Goal: Information Seeking & Learning: Compare options

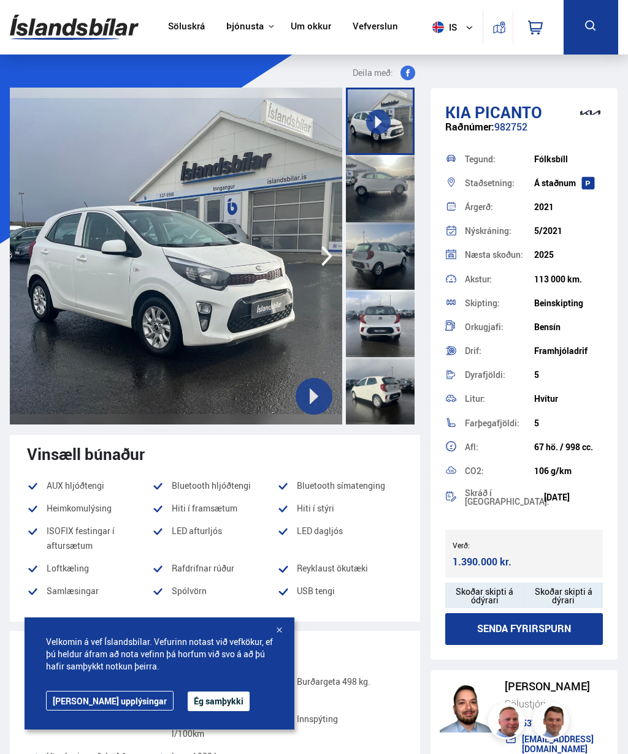
click at [188, 696] on button "Ég samþykki" at bounding box center [219, 702] width 62 height 20
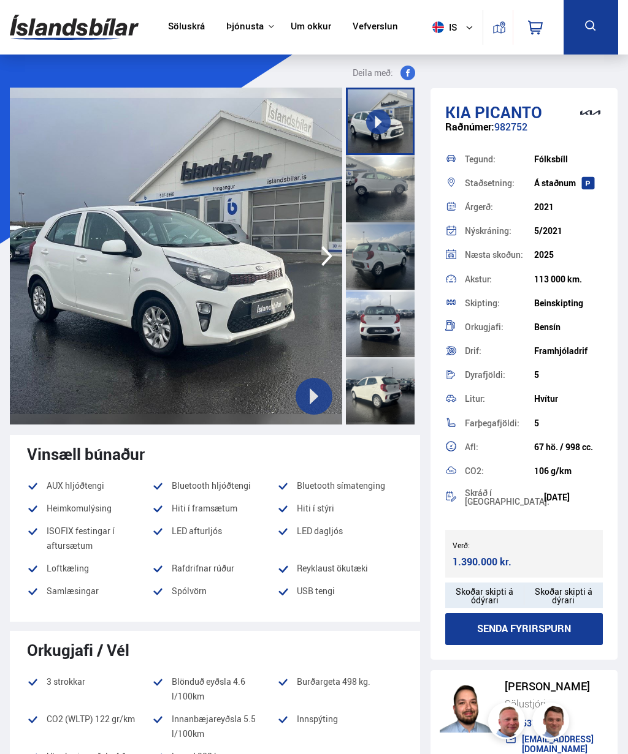
click at [174, 31] on link "Söluskrá" at bounding box center [186, 27] width 37 height 13
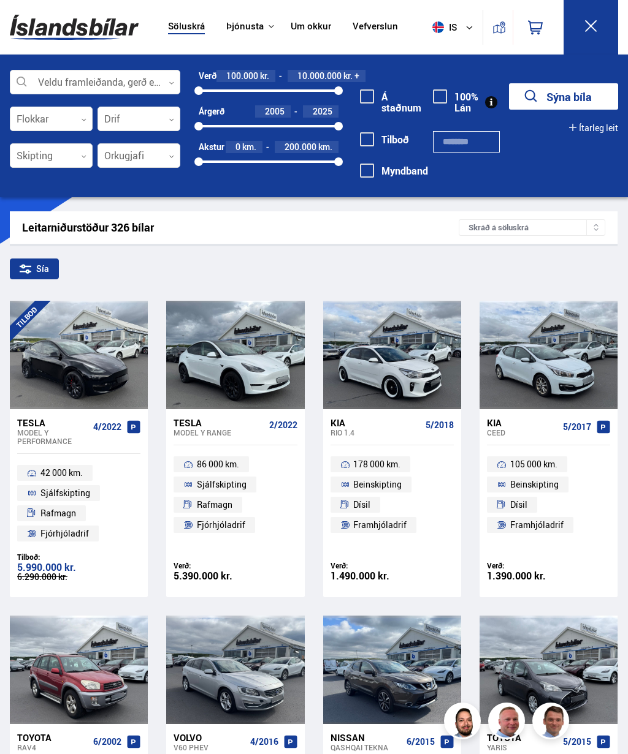
click at [565, 104] on button "Sýna bíla" at bounding box center [563, 96] width 109 height 26
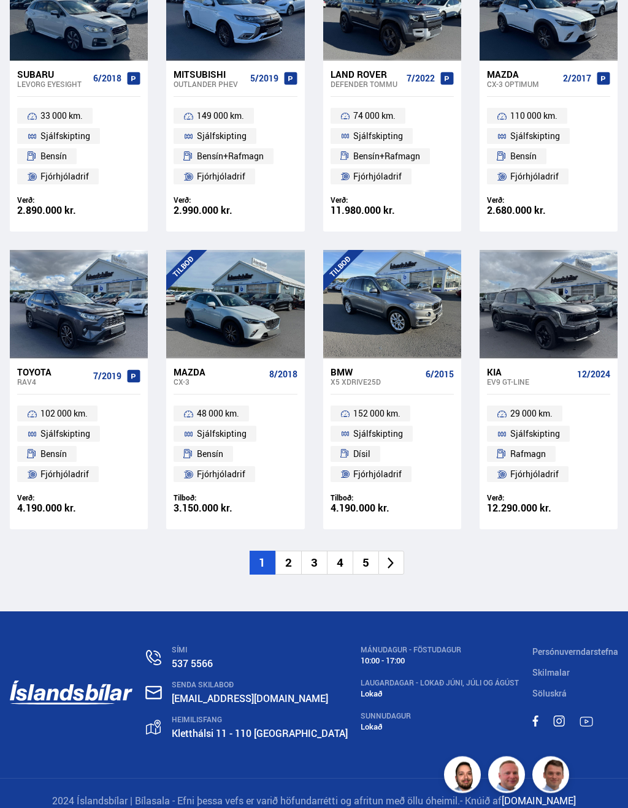
scroll to position [1433, 0]
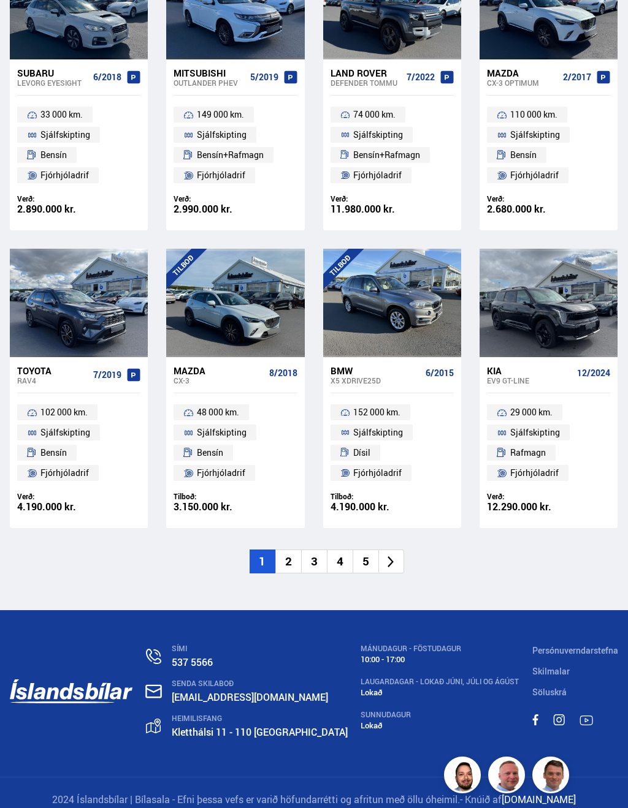
click at [392, 556] on icon at bounding box center [391, 562] width 6 height 12
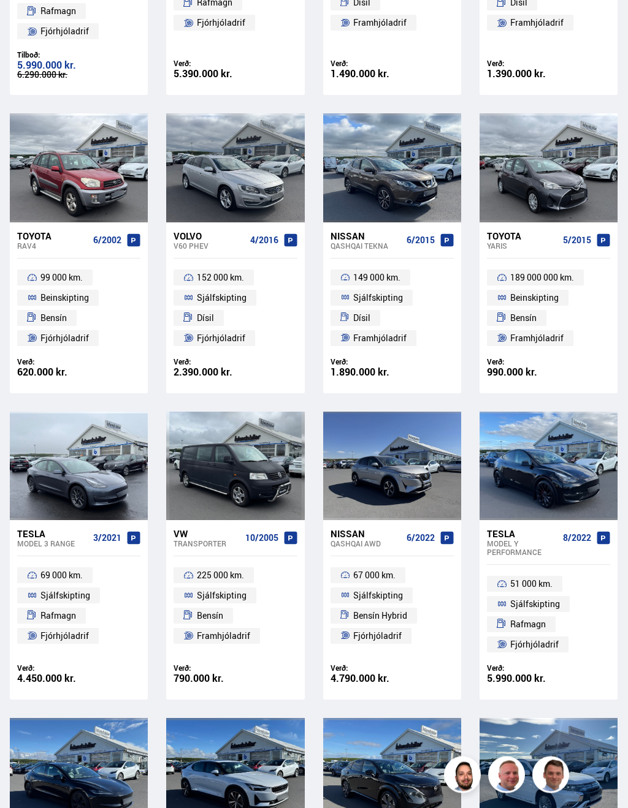
scroll to position [0, 0]
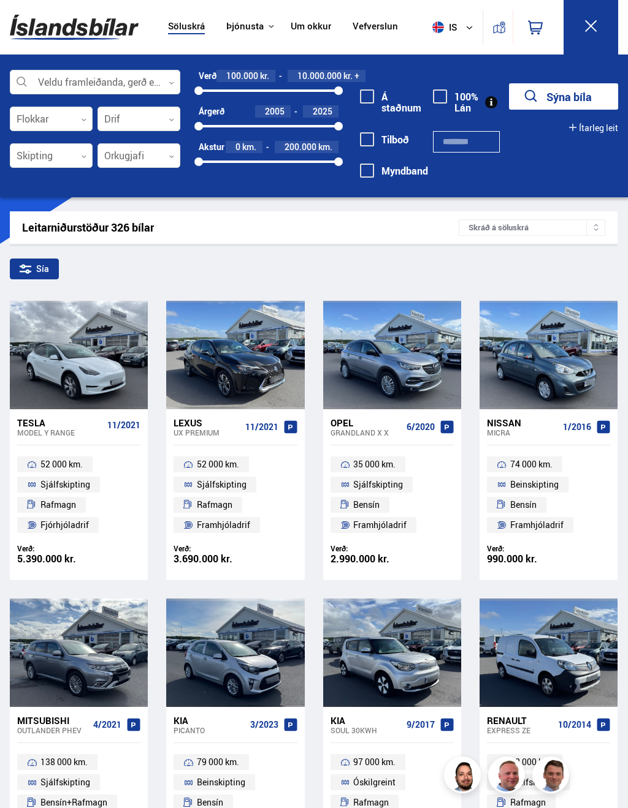
click at [578, 100] on button "Sýna bíla" at bounding box center [563, 96] width 109 height 26
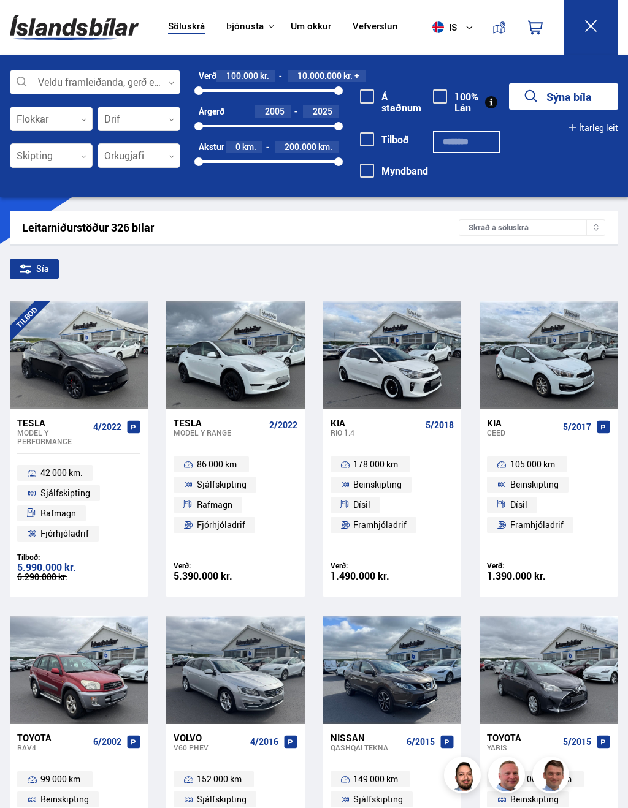
click at [576, 98] on button "Sýna bíla" at bounding box center [563, 96] width 109 height 26
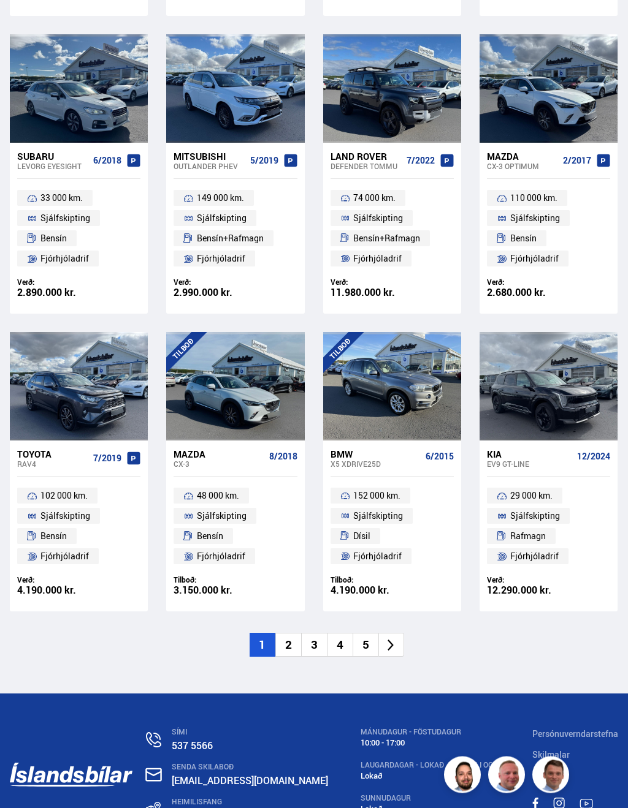
scroll to position [1351, 0]
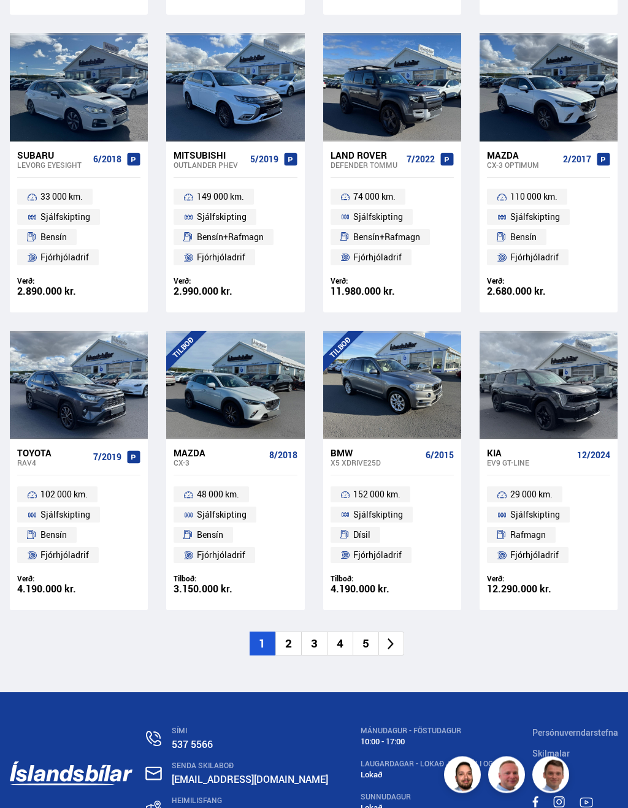
click at [287, 632] on li "2" at bounding box center [288, 644] width 26 height 24
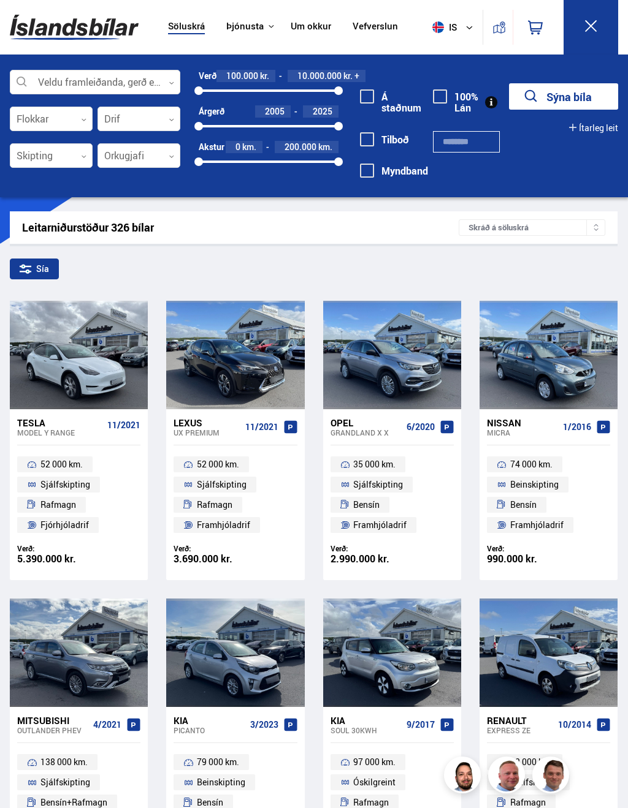
click at [582, 101] on button "Sýna bíla" at bounding box center [563, 96] width 109 height 26
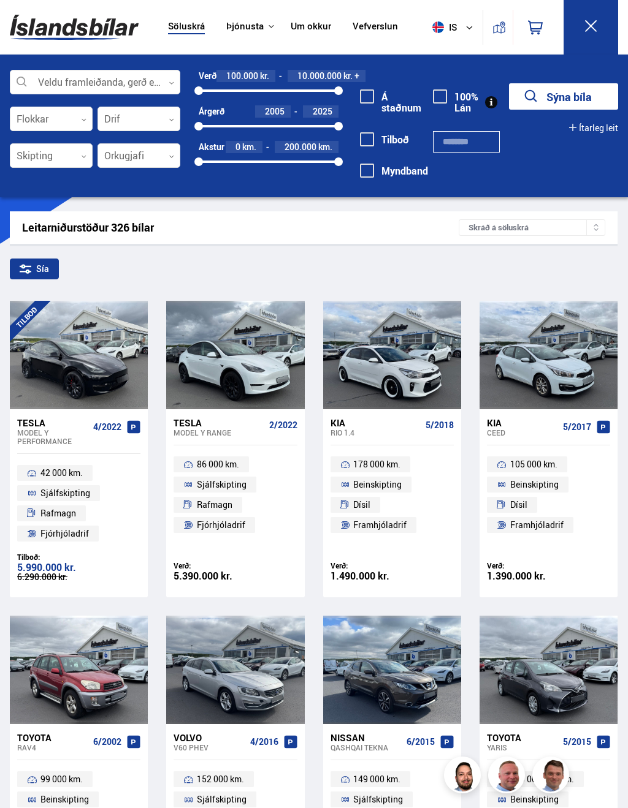
click at [366, 98] on span at bounding box center [367, 96] width 14 height 14
click at [580, 101] on button "Sýna 149 bíla" at bounding box center [563, 96] width 109 height 26
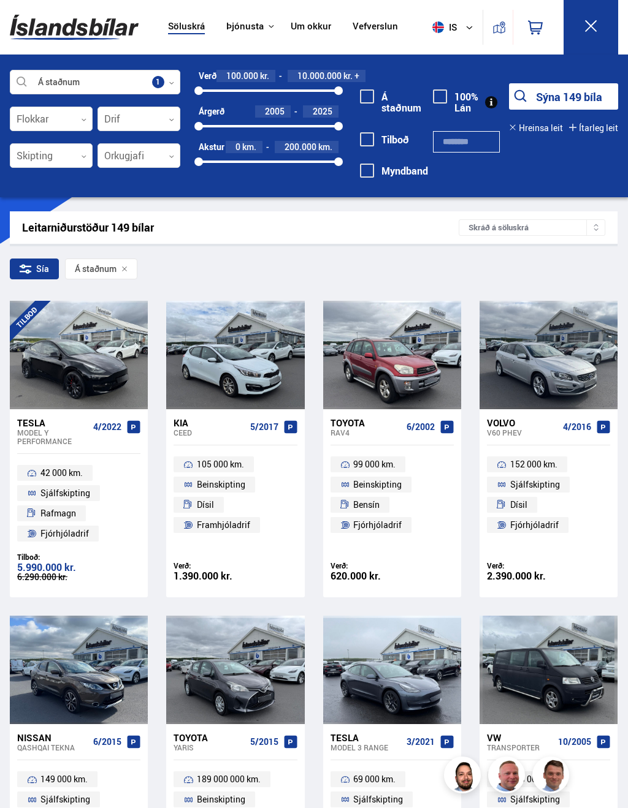
click at [565, 96] on button "Sýna 149 bíla" at bounding box center [563, 96] width 109 height 26
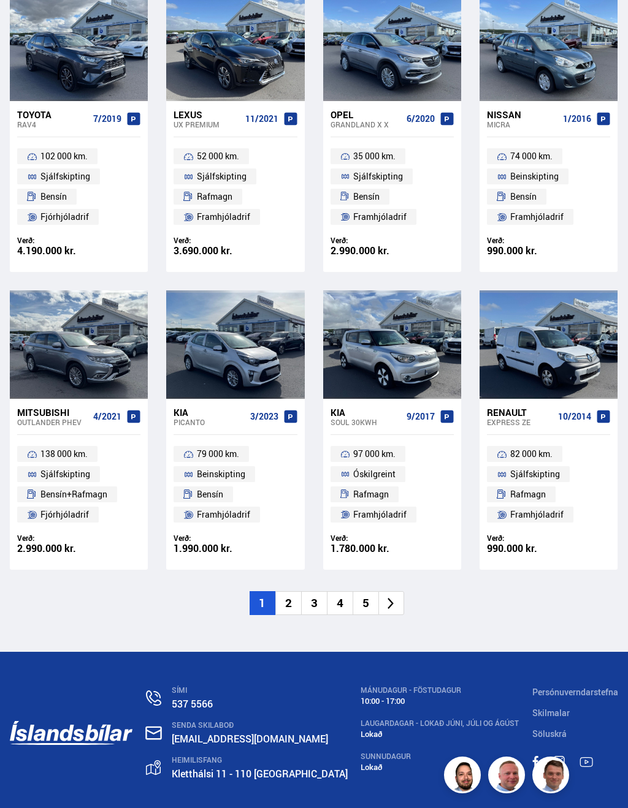
scroll to position [1425, 0]
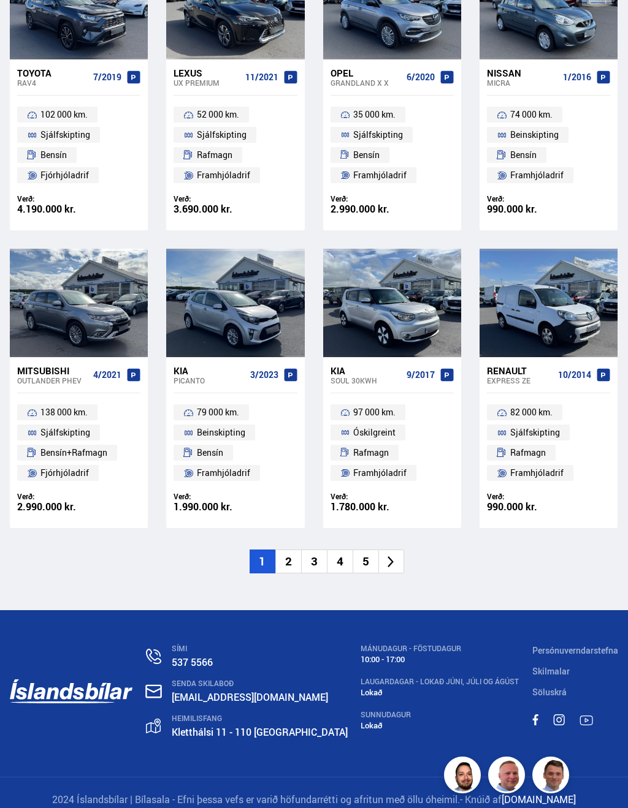
click at [393, 555] on icon at bounding box center [391, 562] width 14 height 14
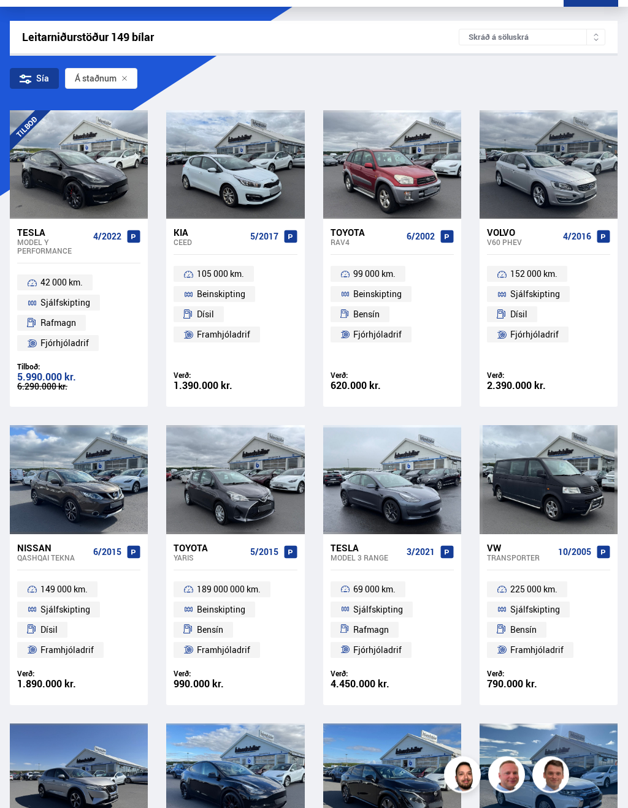
scroll to position [0, 0]
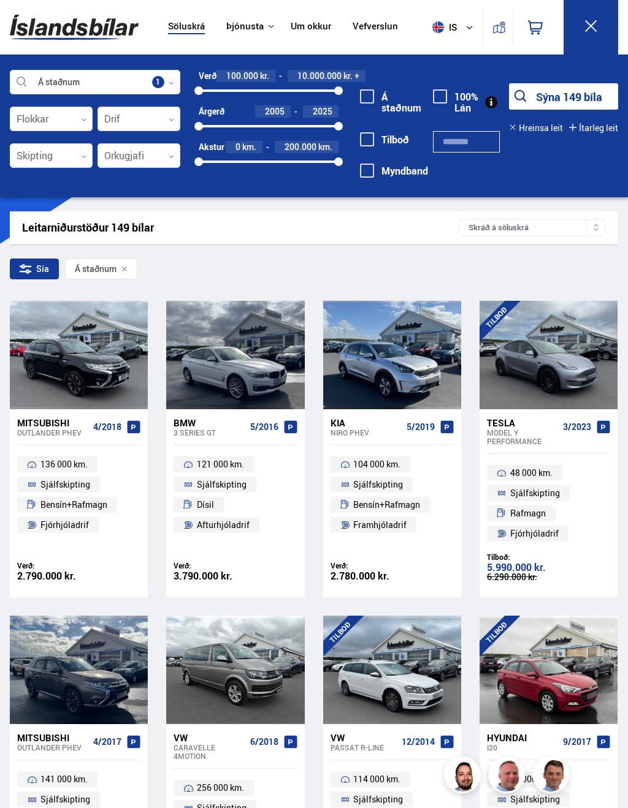
click at [76, 226] on div "Leitarniðurstöður 149 bílar" at bounding box center [240, 227] width 436 height 13
click at [570, 99] on button "Sýna 149 bíla" at bounding box center [563, 96] width 109 height 26
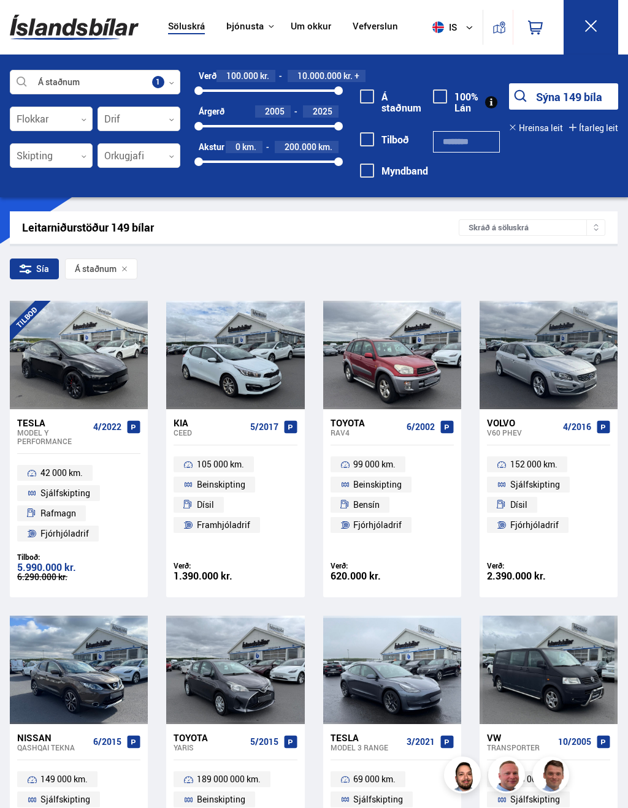
click at [61, 94] on div "Á staðnum Veldu framleiðanda, gerð eða eiginleika 1" at bounding box center [95, 82] width 170 height 25
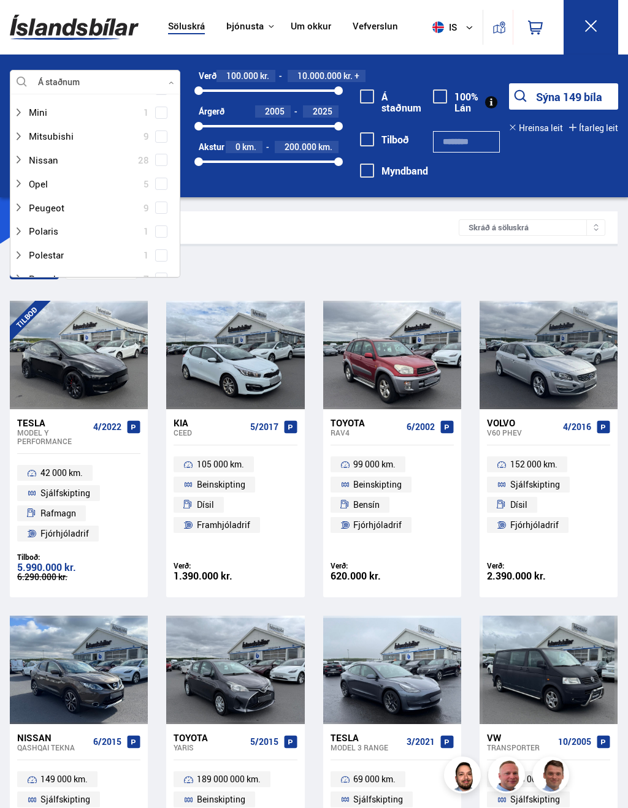
scroll to position [586, 0]
click at [48, 127] on div at bounding box center [82, 136] width 138 height 18
click at [56, 175] on div at bounding box center [107, 184] width 138 height 18
click at [238, 211] on div "Leitarniðurstöður 149 bílar Skráð á [GEOGRAPHIC_DATA]" at bounding box center [313, 227] width 607 height 32
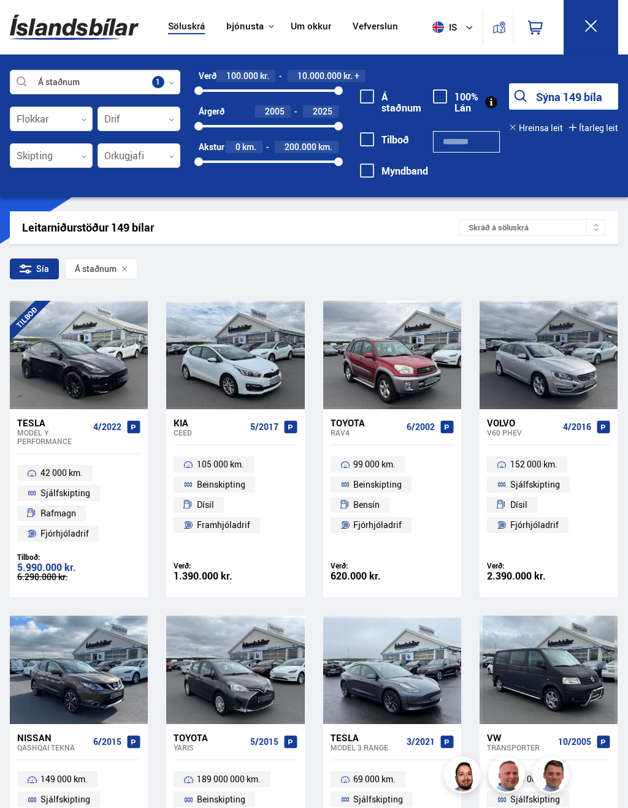
click at [163, 88] on div at bounding box center [95, 82] width 170 height 25
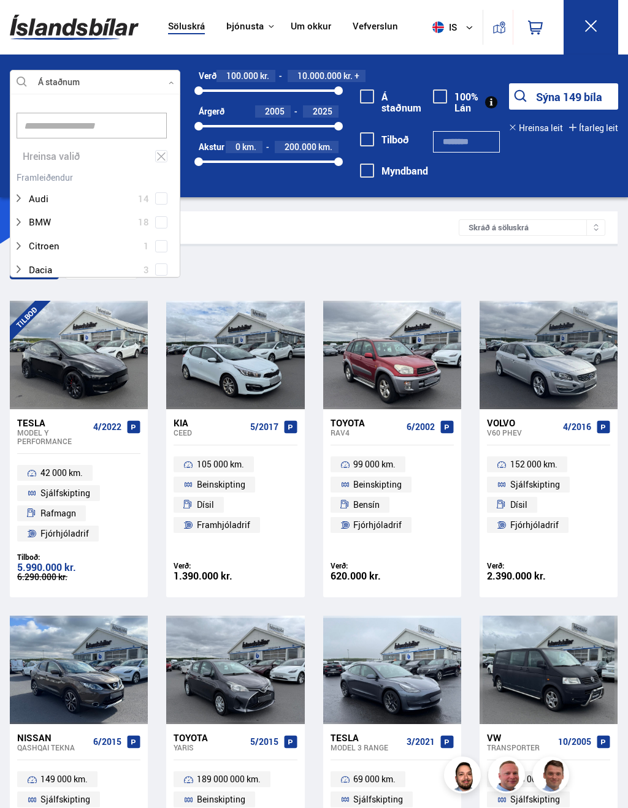
scroll to position [183, 169]
click at [44, 176] on div at bounding box center [107, 184] width 138 height 18
click at [542, 100] on button "Sýna 149 bíla" at bounding box center [563, 96] width 109 height 26
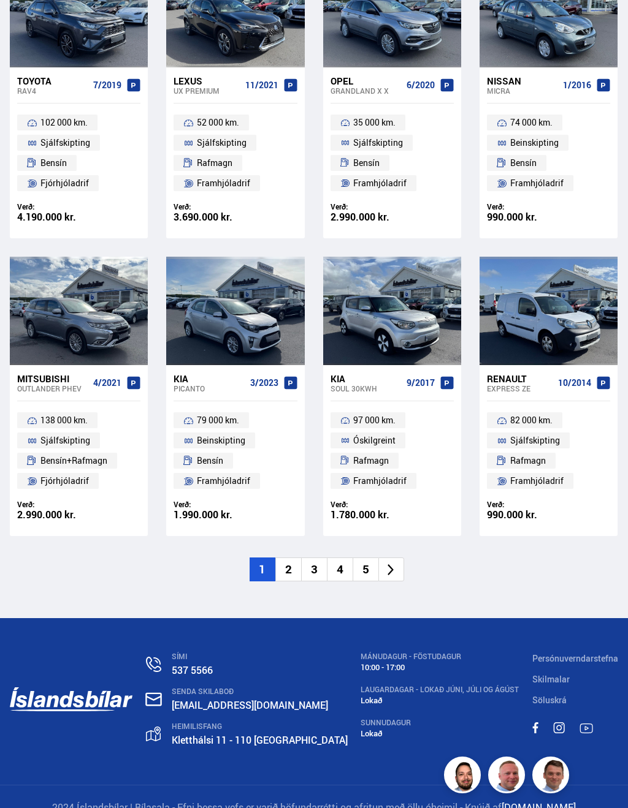
scroll to position [1425, 0]
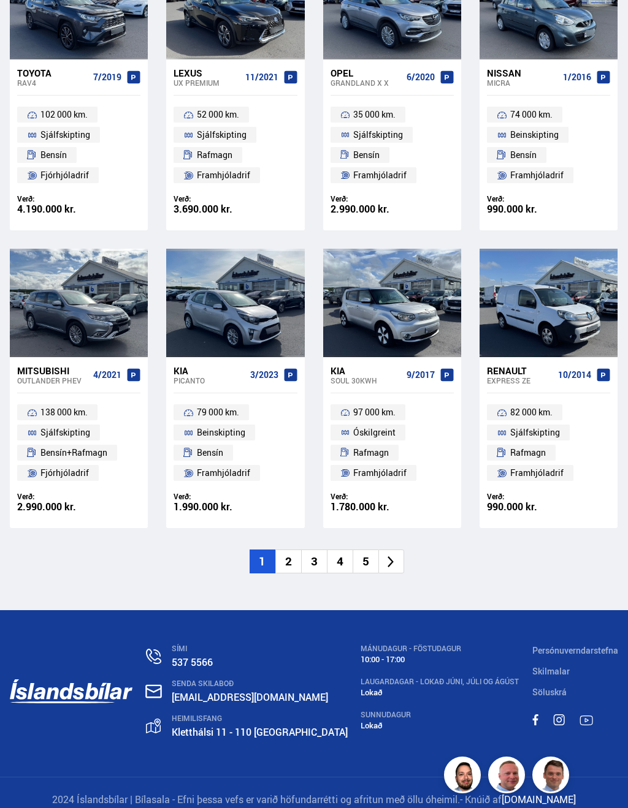
click at [382, 550] on li at bounding box center [391, 562] width 26 height 24
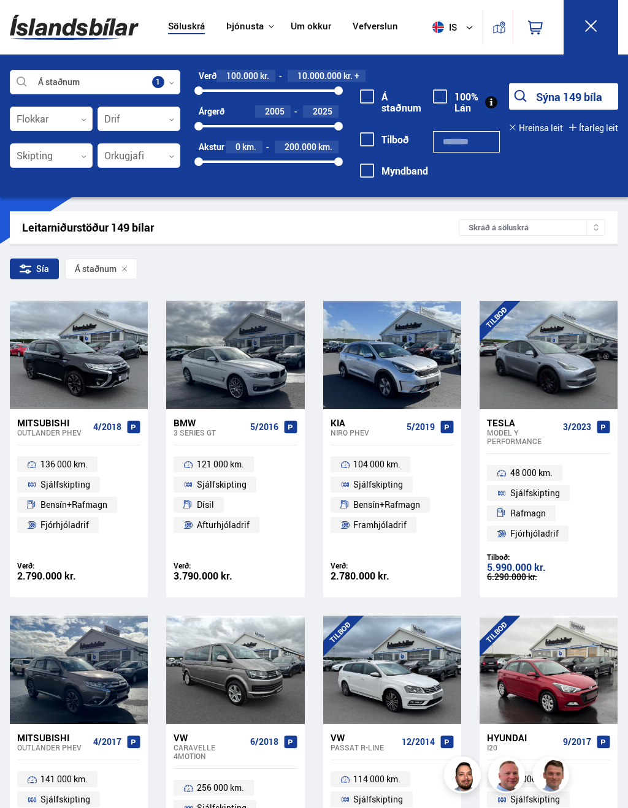
click at [594, 37] on button at bounding box center [590, 27] width 55 height 55
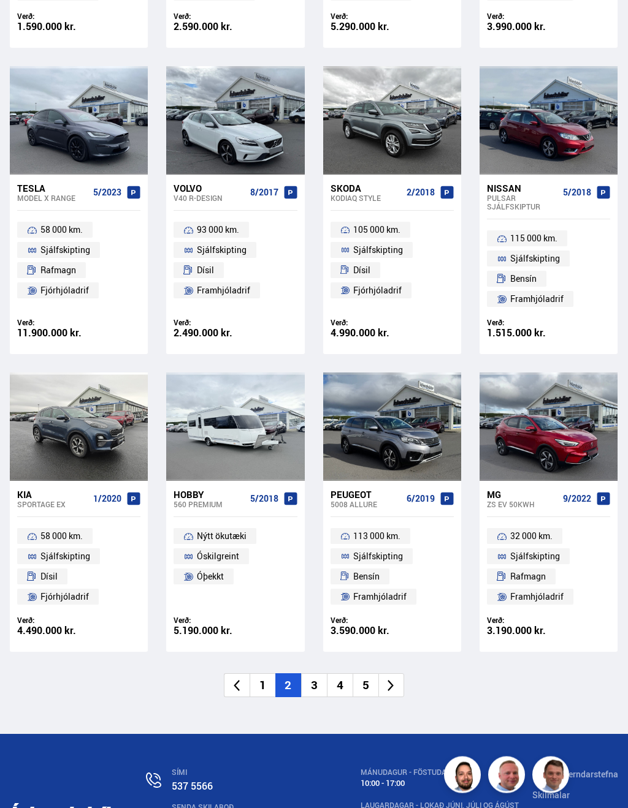
scroll to position [1444, 0]
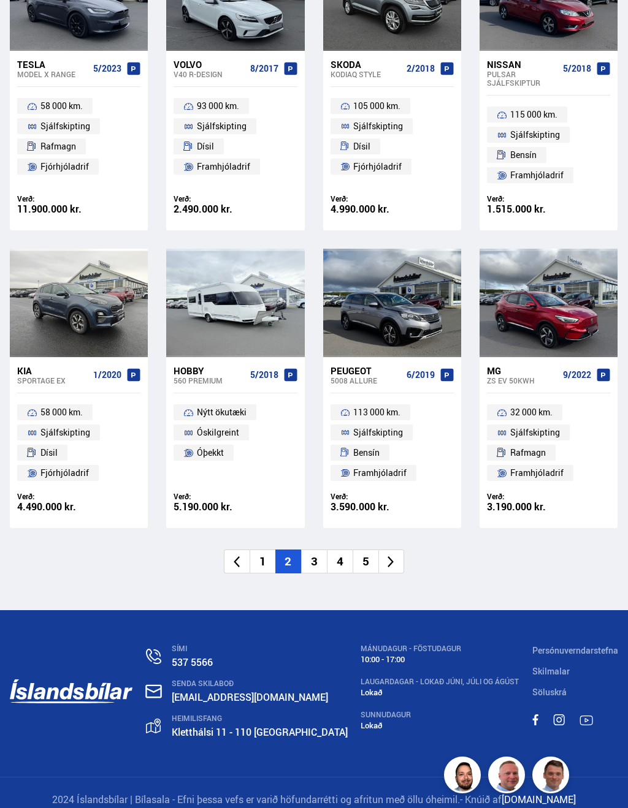
click at [387, 555] on li at bounding box center [391, 562] width 26 height 24
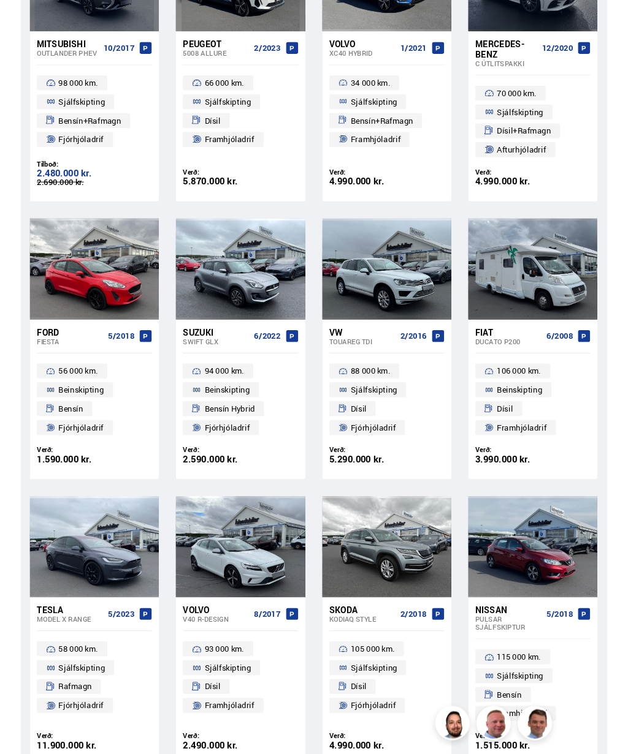
scroll to position [0, 0]
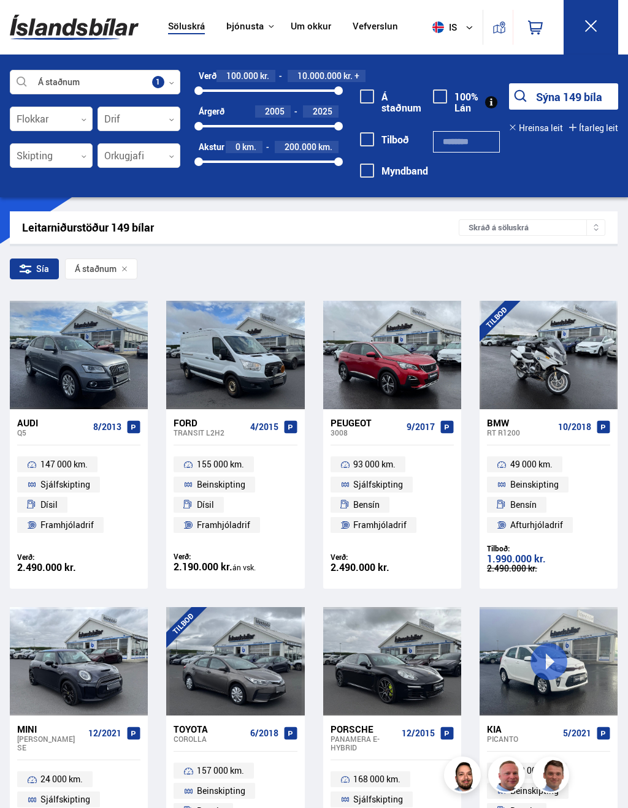
click at [552, 100] on button "Sýna 149 bíla" at bounding box center [563, 96] width 109 height 26
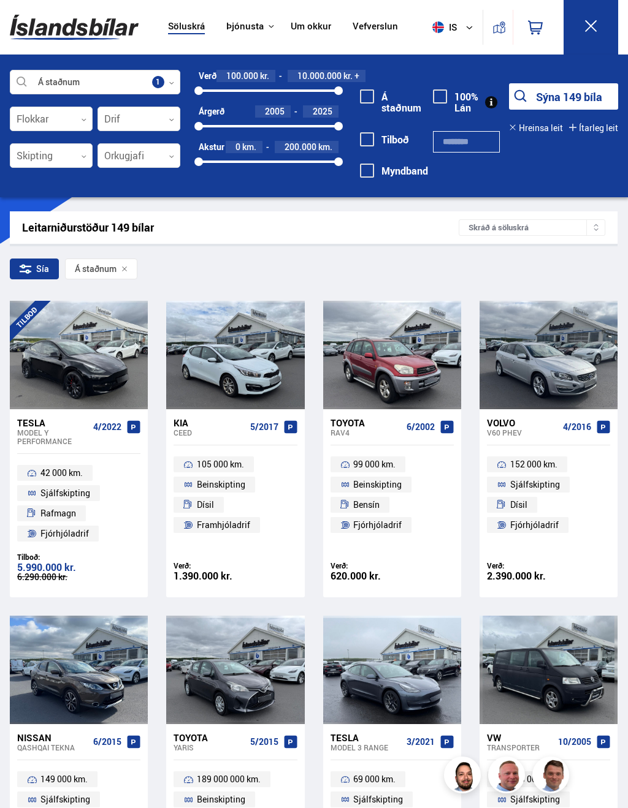
click at [591, 34] on button at bounding box center [590, 27] width 55 height 55
